Goal: Transaction & Acquisition: Purchase product/service

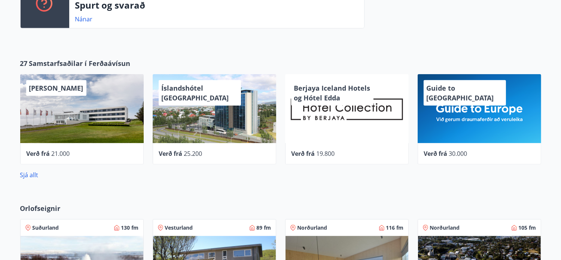
scroll to position [337, 0]
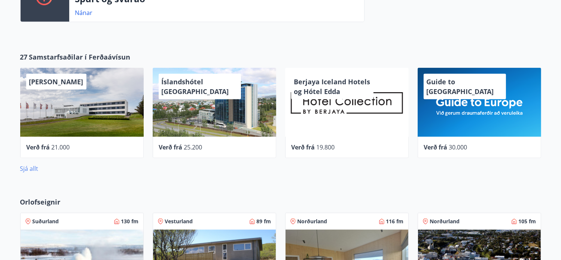
click at [32, 169] on link "Sjá allt" at bounding box center [29, 168] width 18 height 8
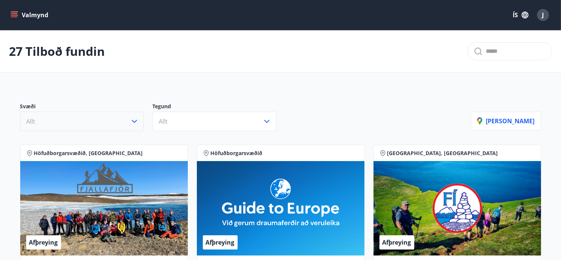
click at [133, 120] on icon "button" at bounding box center [134, 121] width 9 height 9
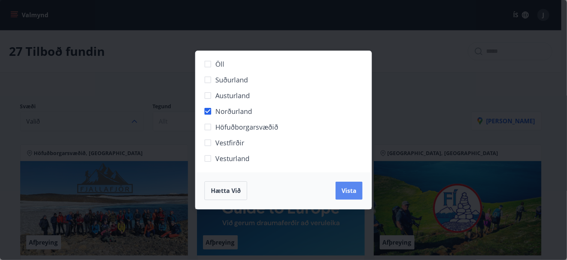
click at [347, 192] on span "Vista" at bounding box center [348, 190] width 15 height 8
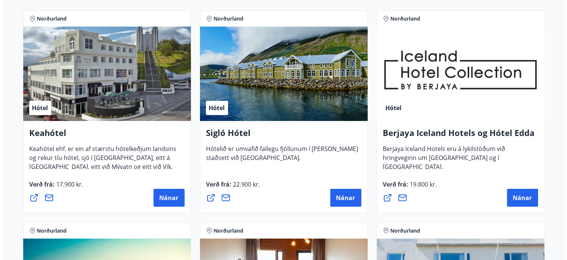
scroll to position [118, 0]
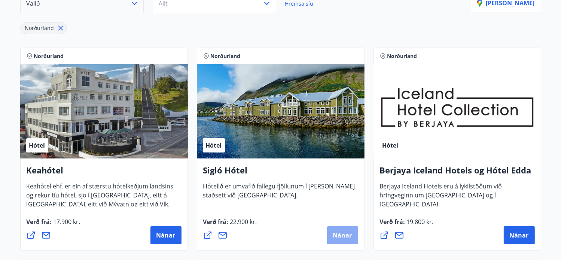
click at [340, 232] on span "Nánar" at bounding box center [342, 235] width 19 height 8
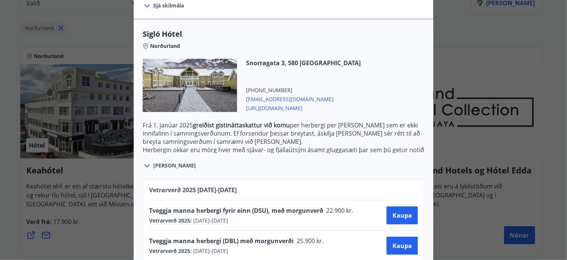
scroll to position [184, 0]
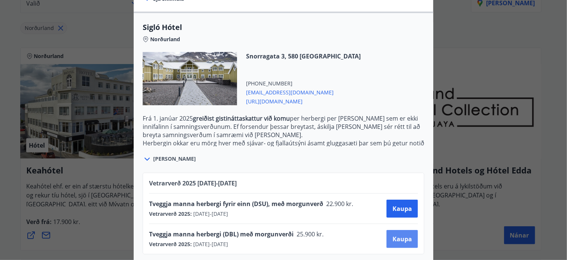
click at [401, 235] on span "Kaupa" at bounding box center [401, 239] width 19 height 8
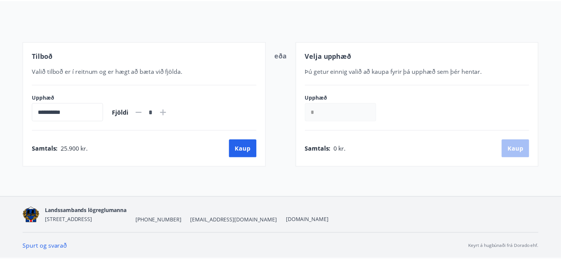
scroll to position [76, 0]
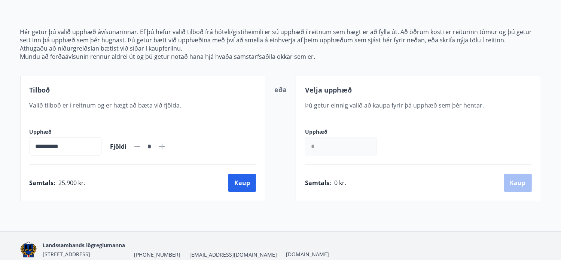
click at [319, 150] on input "*" at bounding box center [341, 146] width 72 height 18
click at [319, 147] on input "*" at bounding box center [341, 146] width 72 height 18
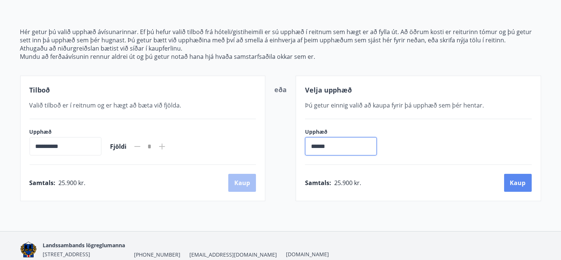
type input "******"
click at [517, 182] on button "Kaup" at bounding box center [518, 183] width 28 height 18
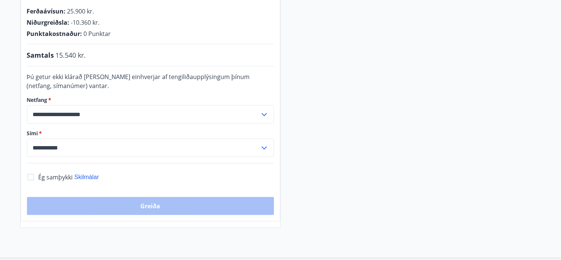
scroll to position [189, 0]
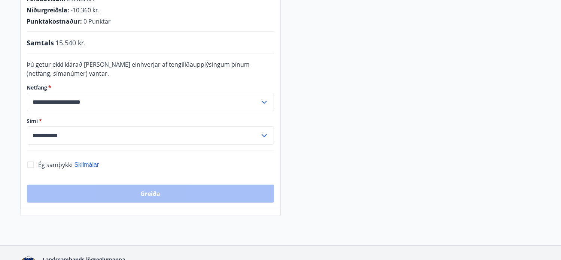
click at [263, 133] on icon at bounding box center [264, 135] width 9 height 9
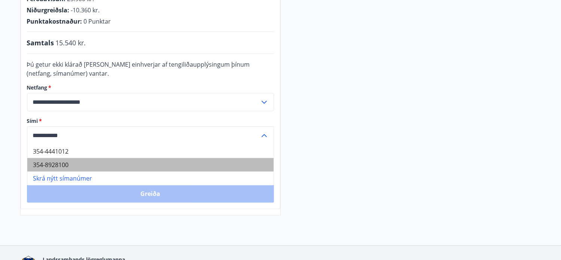
click at [71, 164] on li "354-8928100" at bounding box center [150, 164] width 246 height 13
type input "**********"
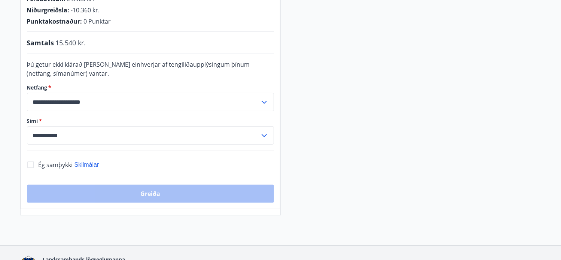
click at [264, 134] on icon at bounding box center [264, 135] width 9 height 9
click at [264, 134] on icon at bounding box center [264, 135] width 5 height 3
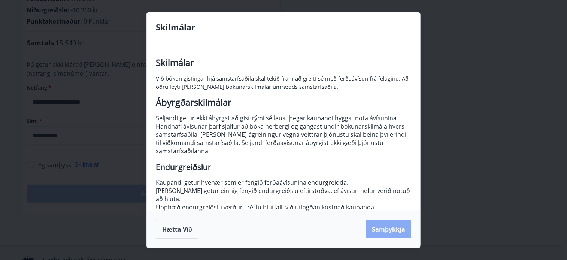
click at [395, 230] on button "Samþykkja" at bounding box center [388, 229] width 45 height 18
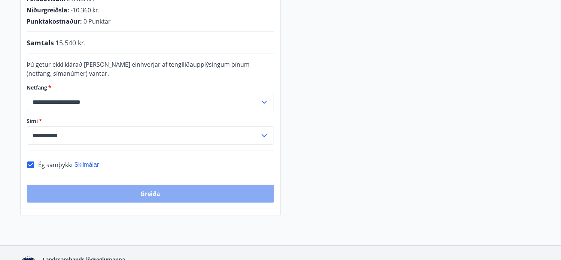
click at [158, 194] on button "Greiða" at bounding box center [150, 194] width 247 height 18
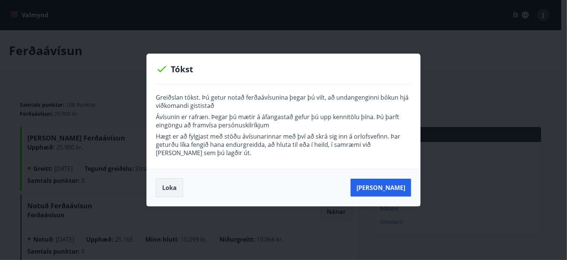
click at [162, 188] on button "Loka" at bounding box center [169, 187] width 27 height 19
click at [169, 186] on button "Loka" at bounding box center [169, 187] width 27 height 19
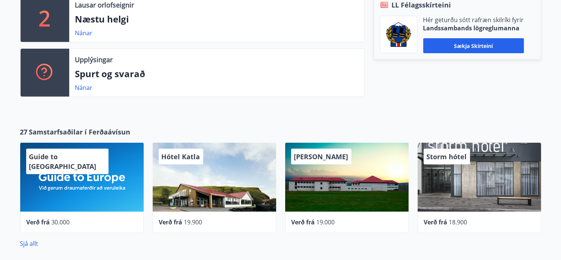
scroll to position [300, 0]
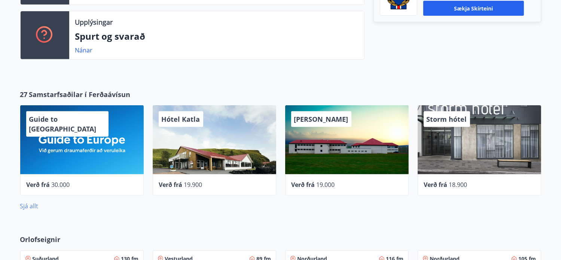
click at [26, 206] on link "Sjá allt" at bounding box center [29, 206] width 18 height 8
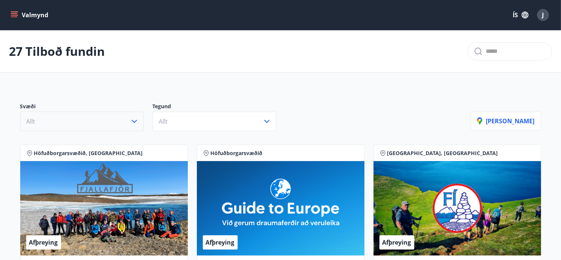
click at [131, 121] on icon "button" at bounding box center [134, 121] width 9 height 9
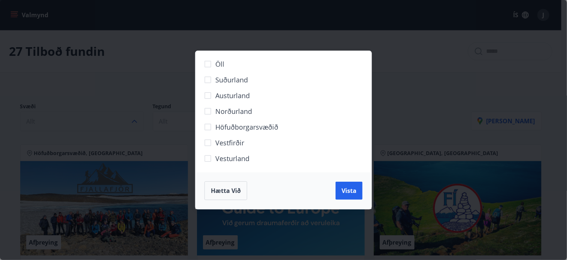
click at [224, 115] on span "Norðurland" at bounding box center [233, 111] width 37 height 10
click at [350, 190] on span "Vista" at bounding box center [348, 190] width 15 height 8
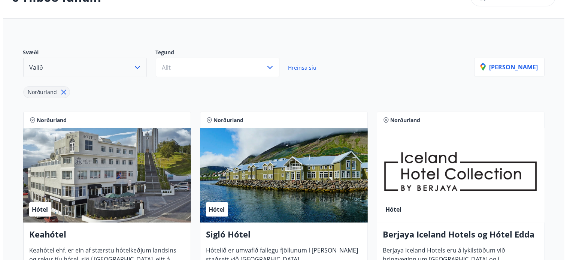
scroll to position [150, 0]
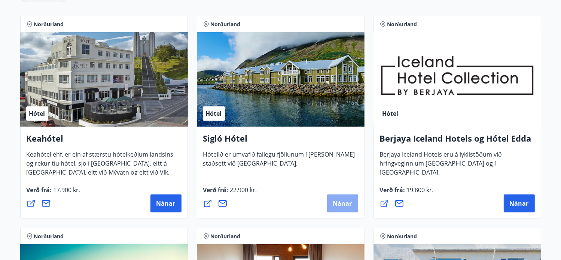
click at [333, 203] on span "Nánar" at bounding box center [342, 203] width 19 height 8
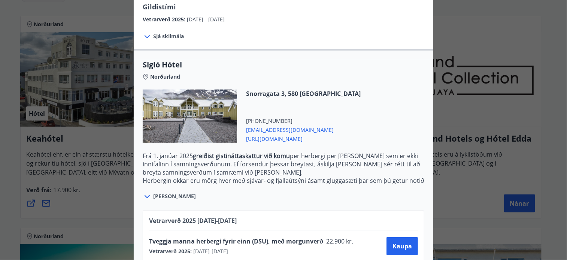
scroll to position [184, 0]
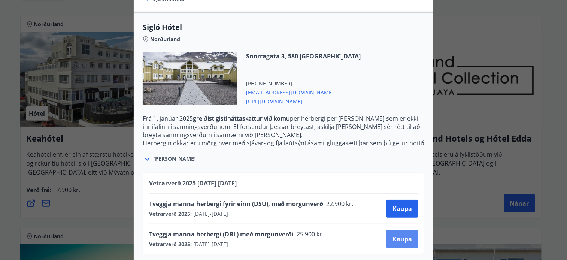
click at [401, 235] on span "Kaupa" at bounding box center [401, 239] width 19 height 8
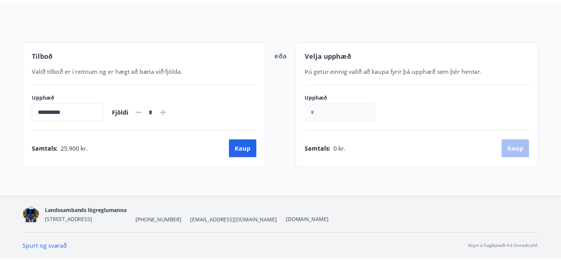
scroll to position [76, 0]
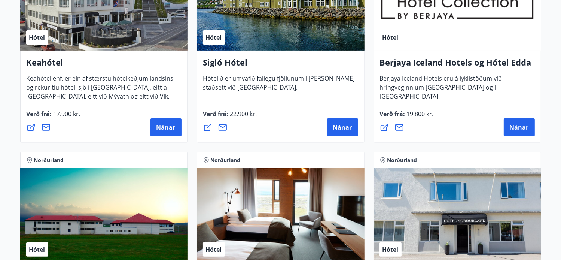
scroll to position [226, 0]
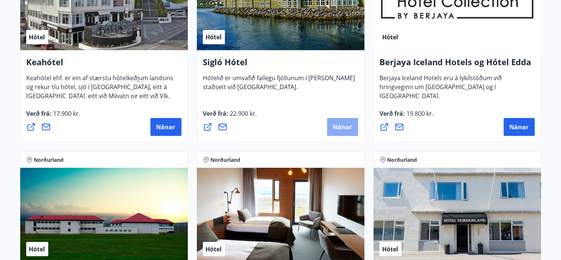
click at [341, 127] on span "Nánar" at bounding box center [342, 127] width 19 height 8
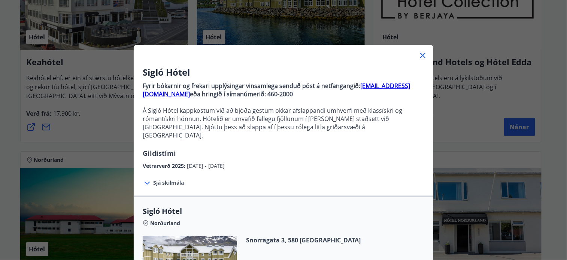
click at [255, 100] on p at bounding box center [284, 102] width 282 height 8
click at [418, 56] on icon at bounding box center [422, 55] width 9 height 9
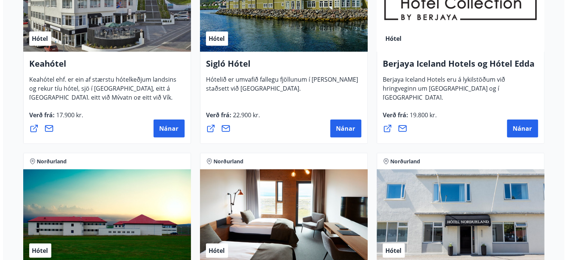
scroll to position [187, 0]
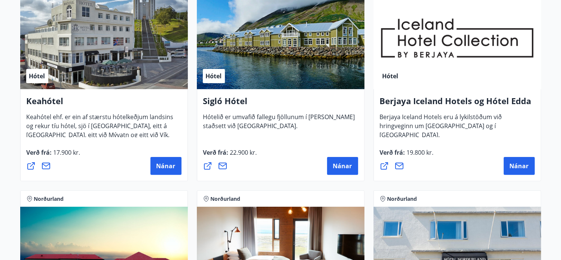
click at [214, 79] on span "Hótel" at bounding box center [214, 76] width 16 height 8
click at [344, 165] on span "Nánar" at bounding box center [342, 166] width 19 height 8
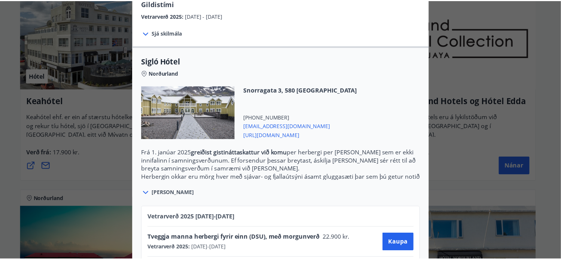
scroll to position [0, 0]
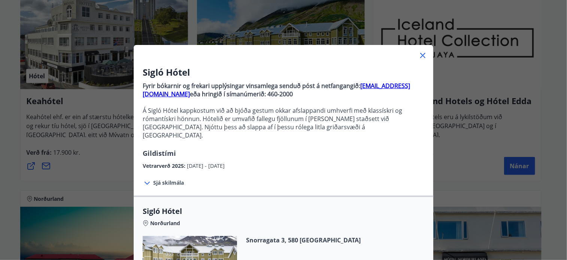
click at [420, 55] on icon at bounding box center [422, 55] width 5 height 5
